Goal: Transaction & Acquisition: Purchase product/service

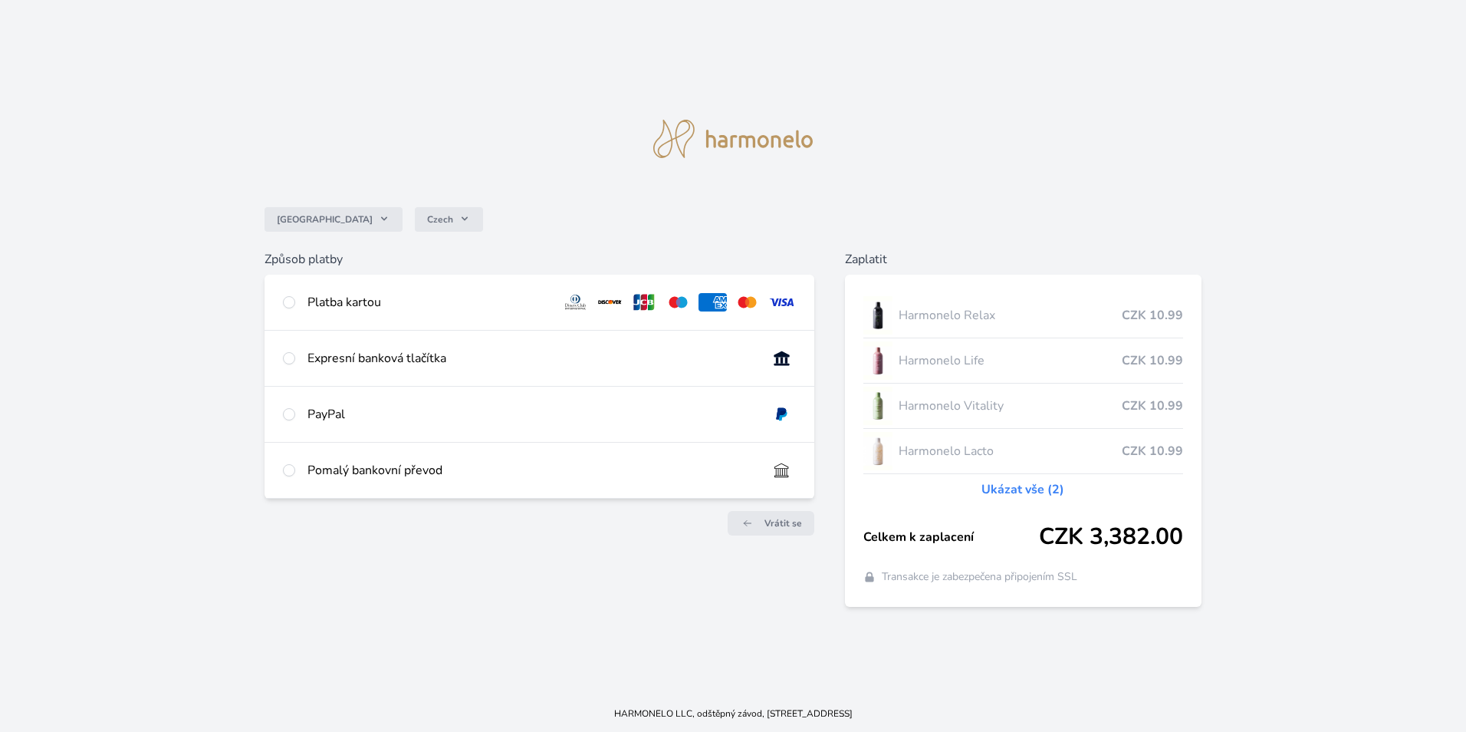
click at [360, 304] on div "Platba kartou" at bounding box center [427, 302] width 241 height 18
radio input "true"
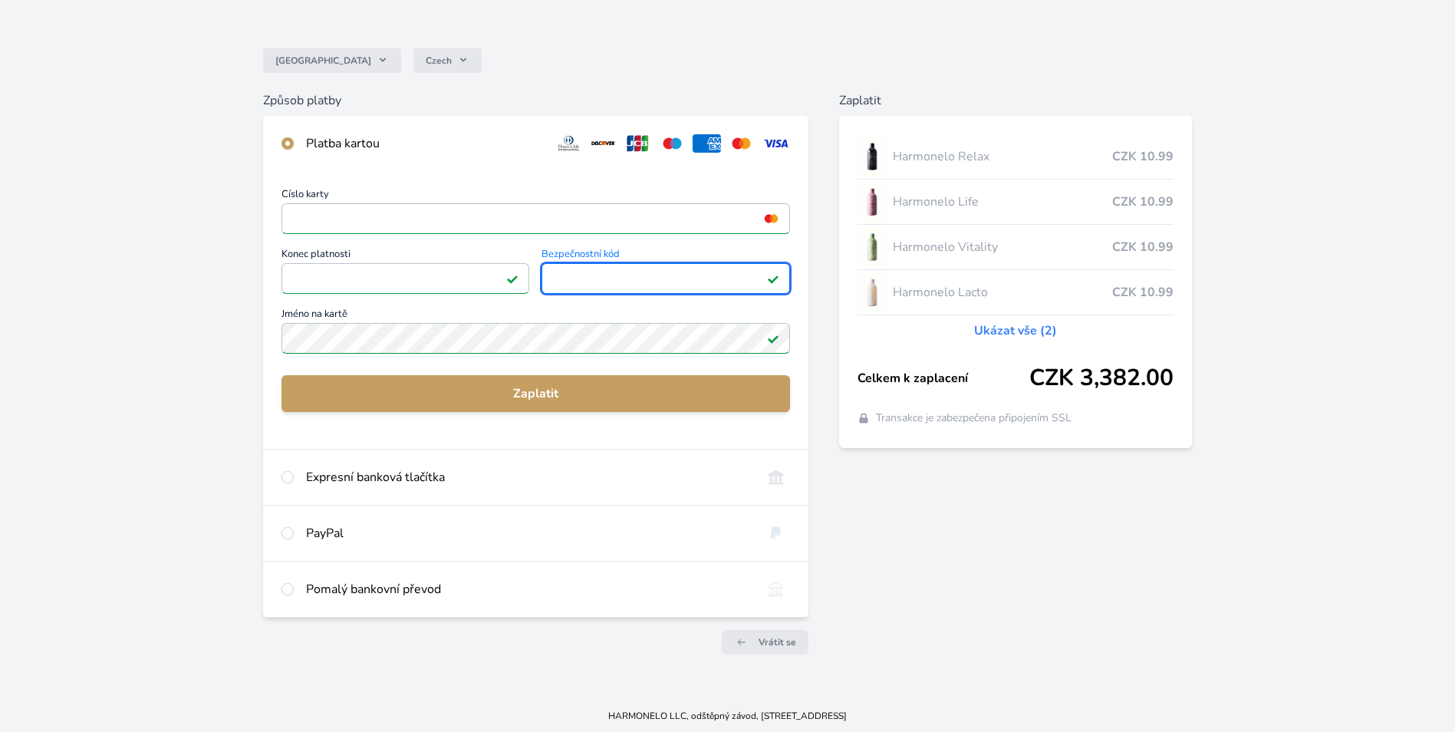
scroll to position [103, 0]
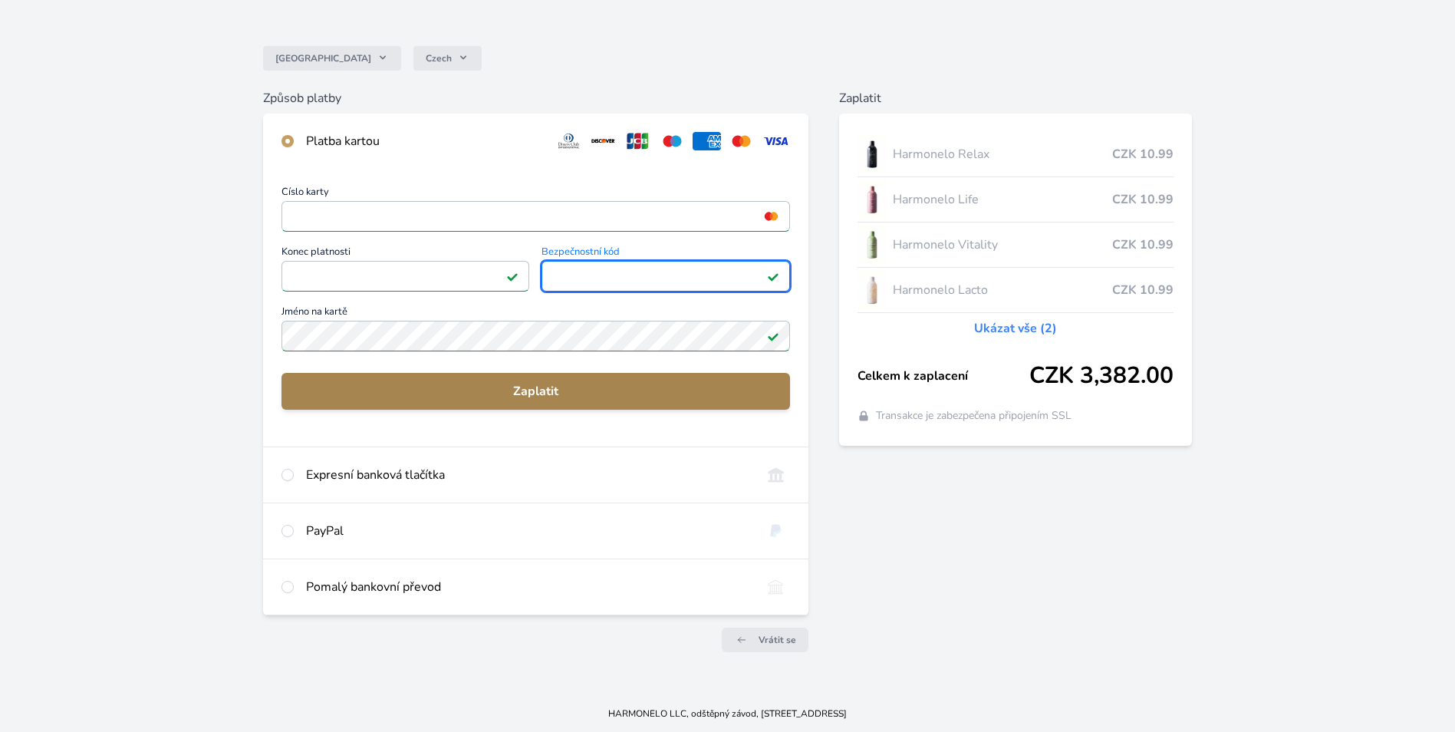
click at [595, 387] on span "Zaplatit" at bounding box center [536, 391] width 484 height 18
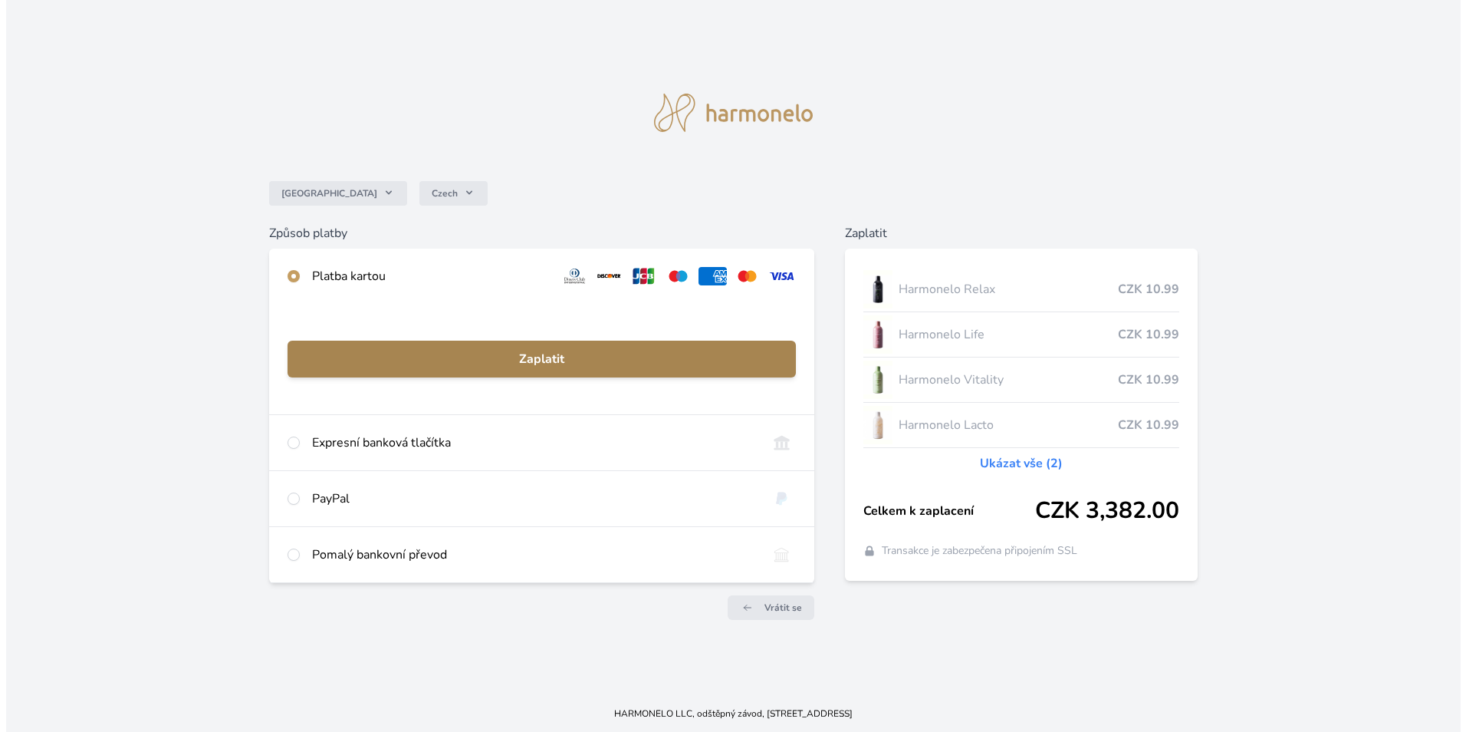
scroll to position [0, 0]
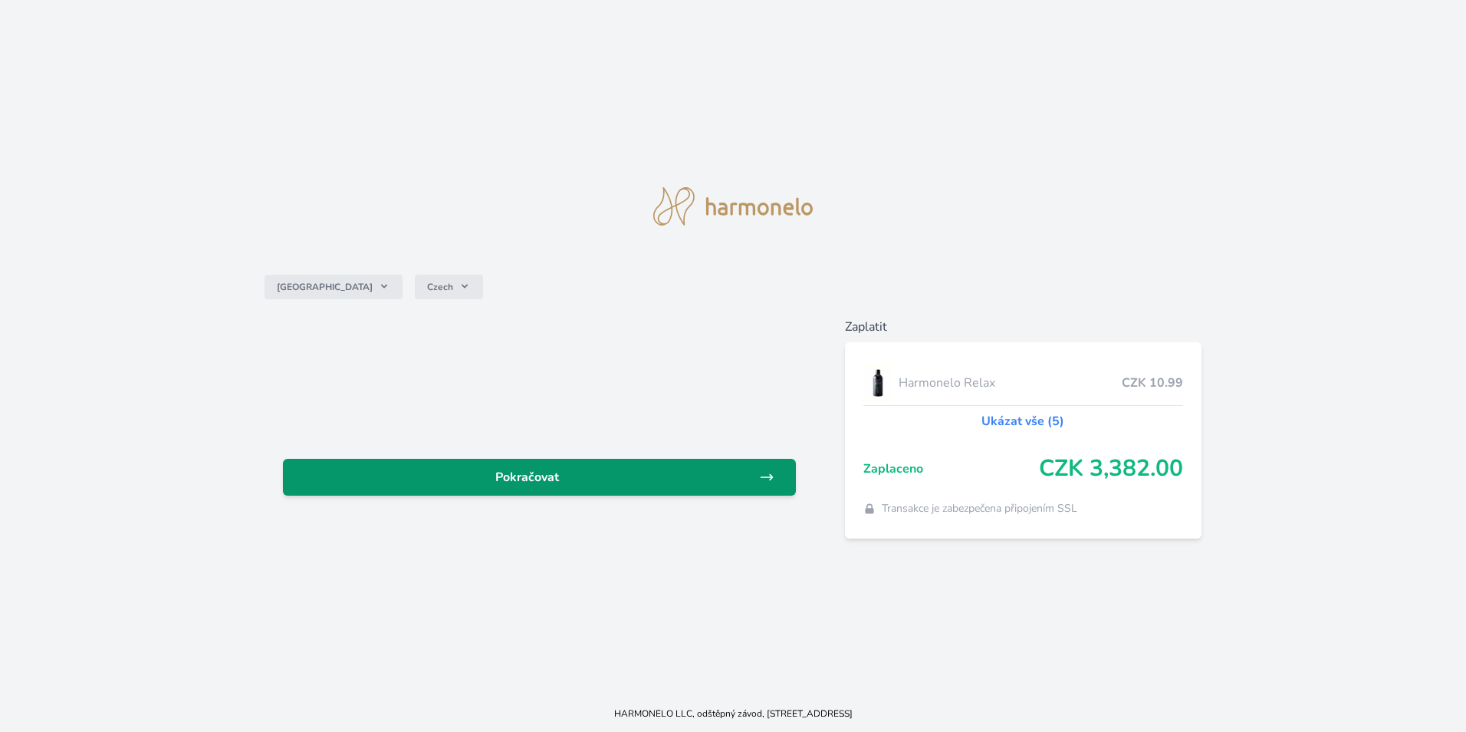
click at [538, 482] on span "Pokračovat" at bounding box center [527, 477] width 464 height 18
